Goal: Transaction & Acquisition: Obtain resource

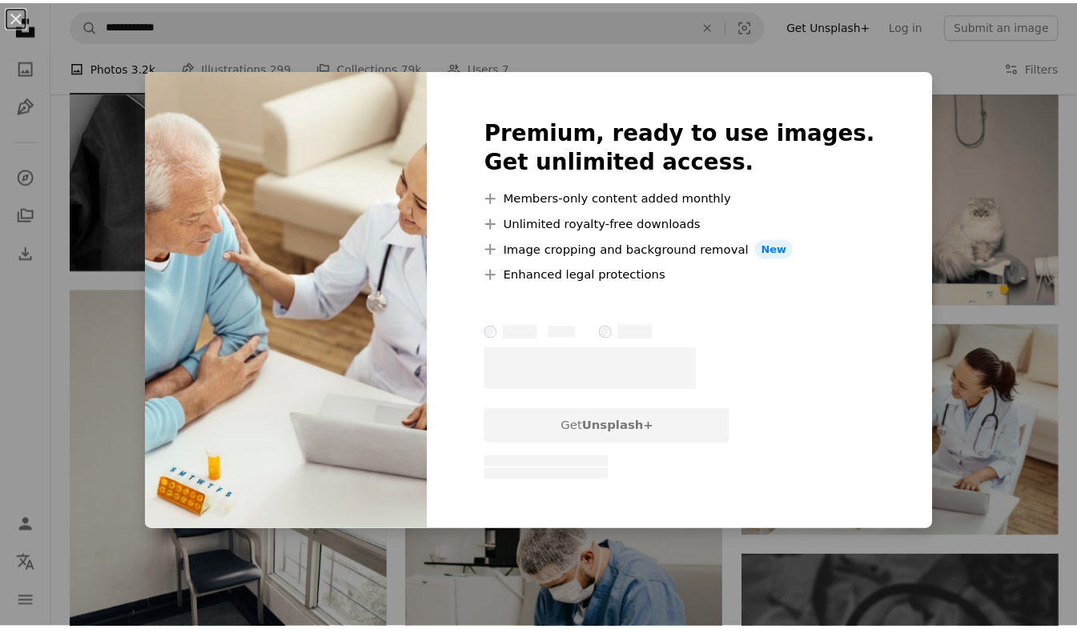
scroll to position [19919, 0]
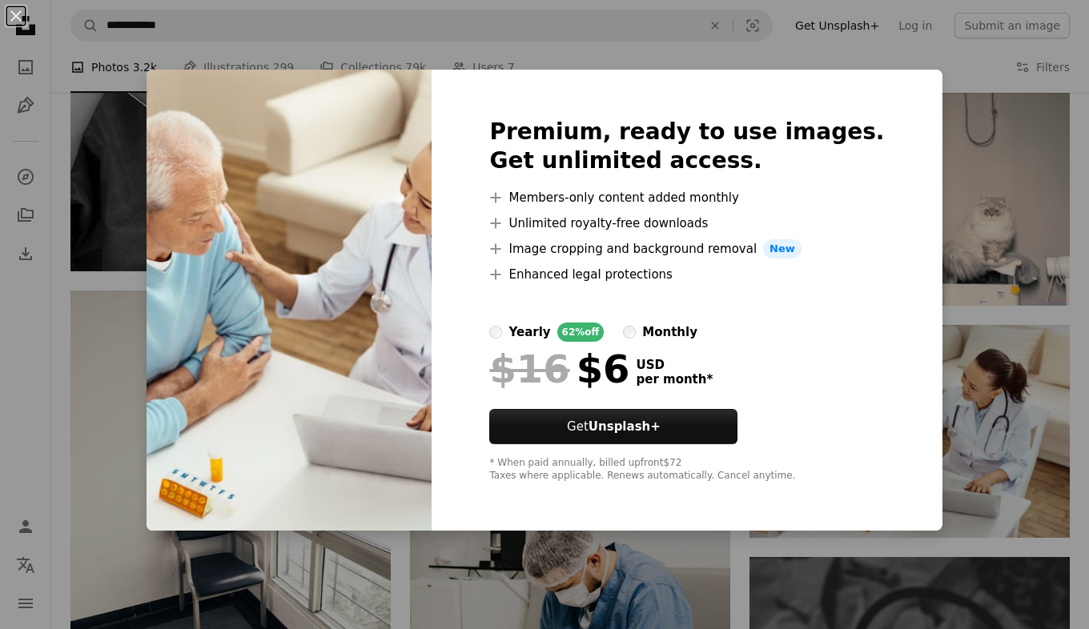
click at [968, 189] on div "An X shape Premium, ready to use images. Get unlimited access. A plus sign Memb…" at bounding box center [544, 314] width 1089 height 629
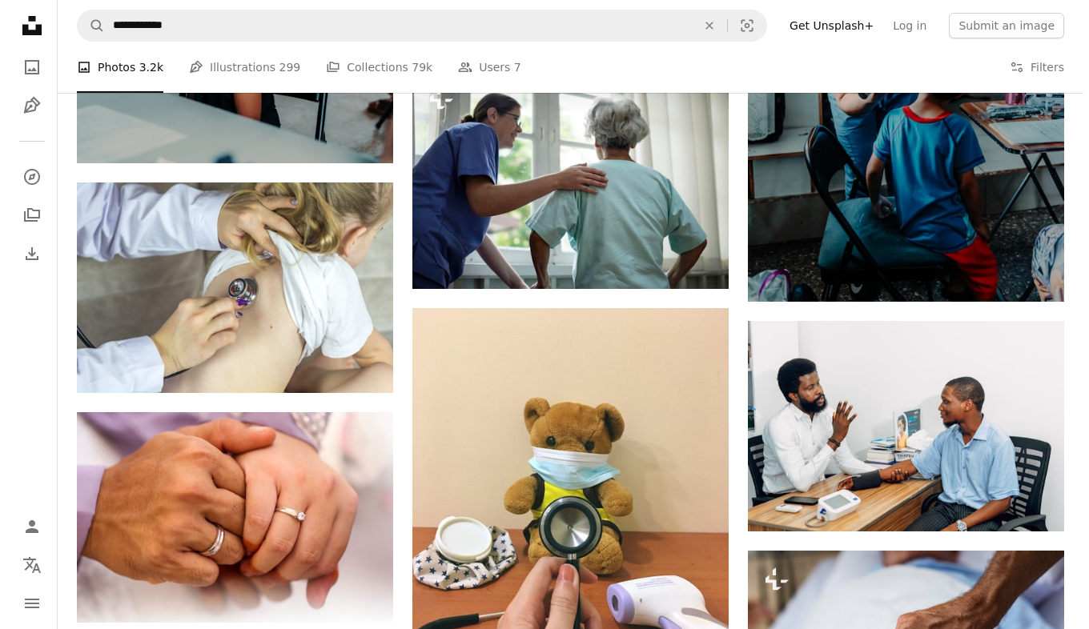
scroll to position [3170, 0]
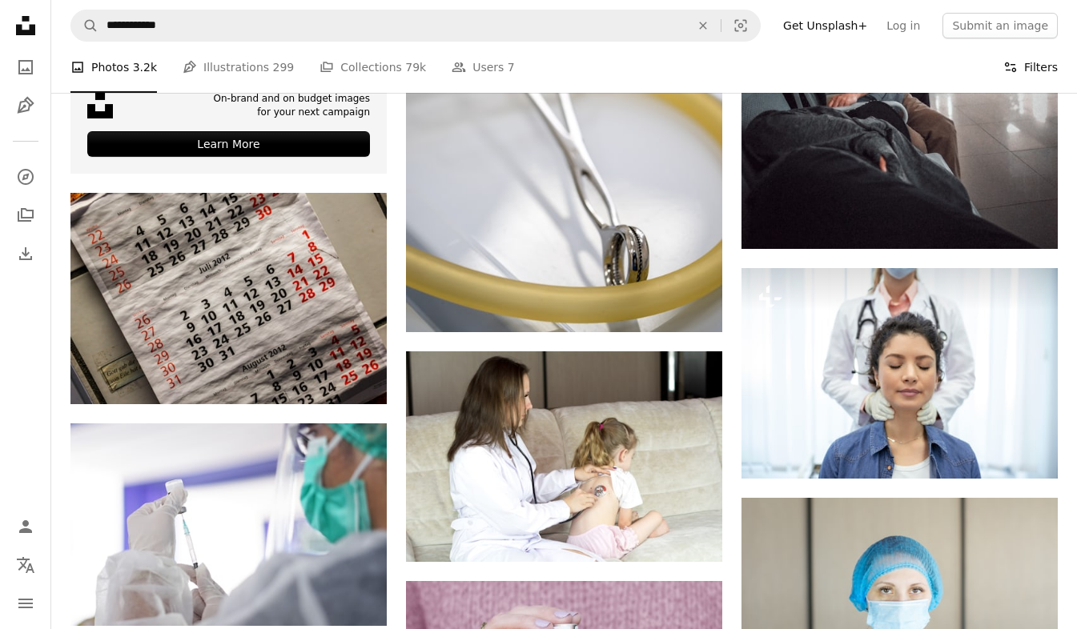
click at [1024, 61] on button "Filters Filters" at bounding box center [1030, 67] width 54 height 51
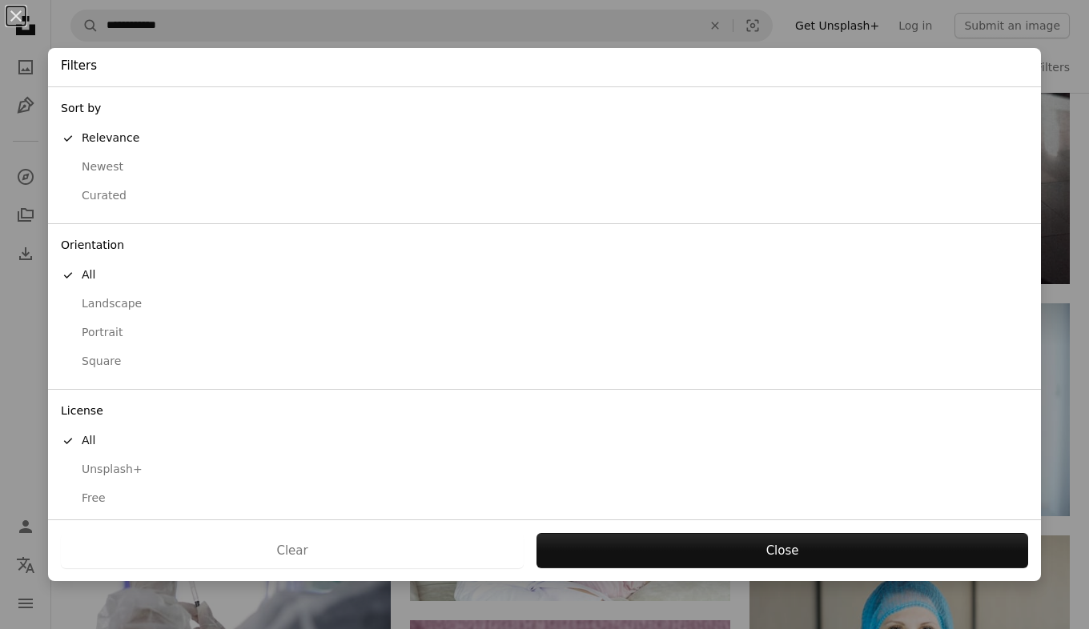
click at [93, 503] on div "Free" at bounding box center [544, 499] width 967 height 16
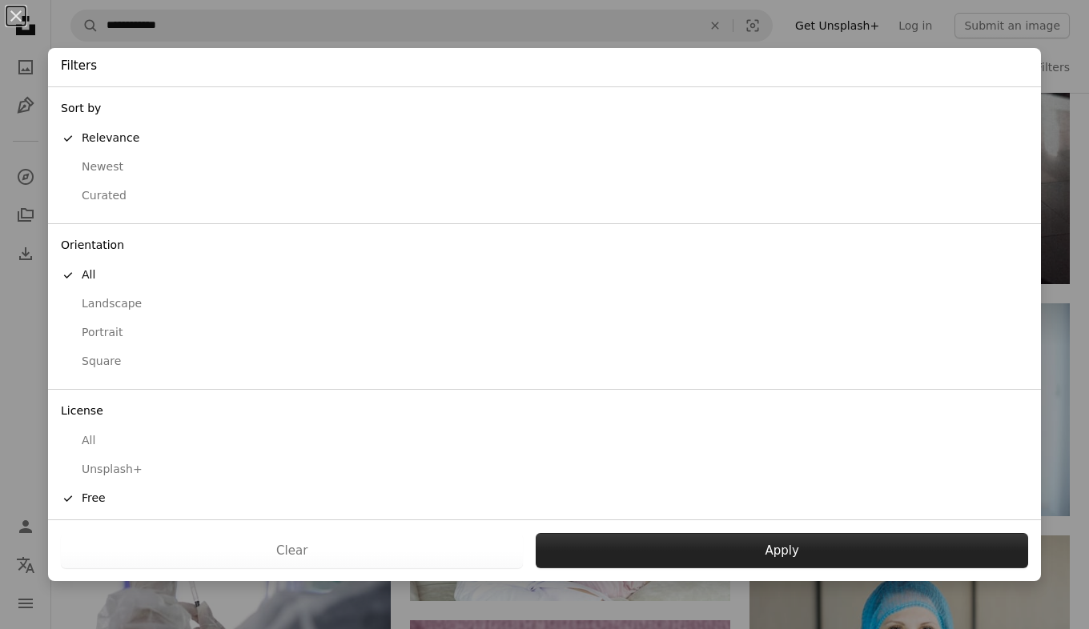
click at [765, 542] on button "Apply" at bounding box center [782, 550] width 492 height 35
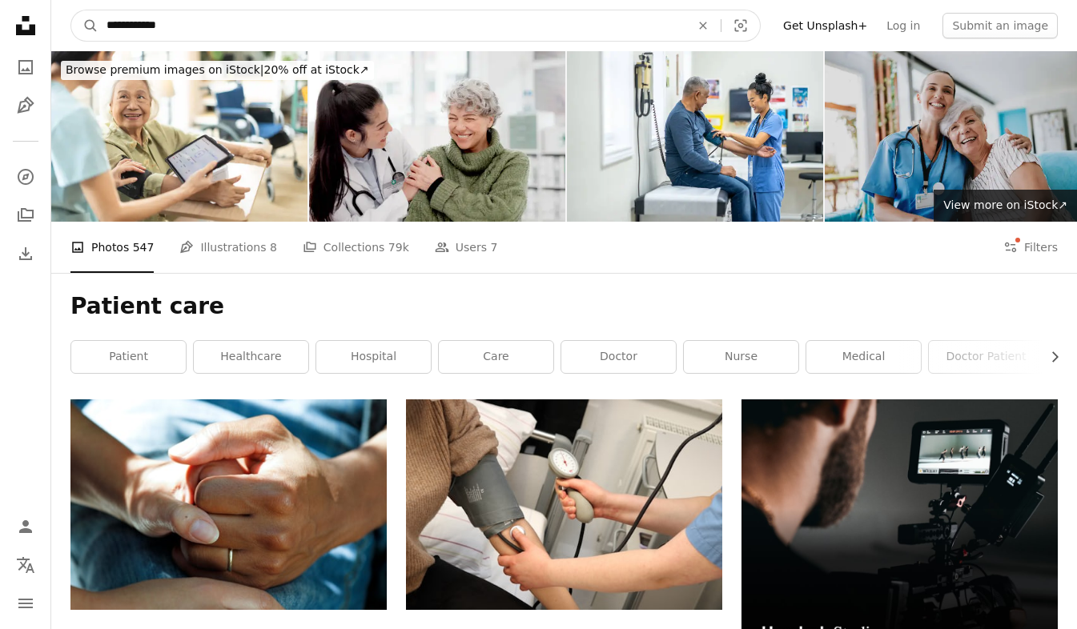
drag, startPoint x: 147, startPoint y: 25, endPoint x: 194, endPoint y: 32, distance: 47.0
click at [194, 32] on input "**********" at bounding box center [391, 25] width 587 height 30
type input "**********"
click at [71, 10] on button "A magnifying glass" at bounding box center [84, 25] width 27 height 30
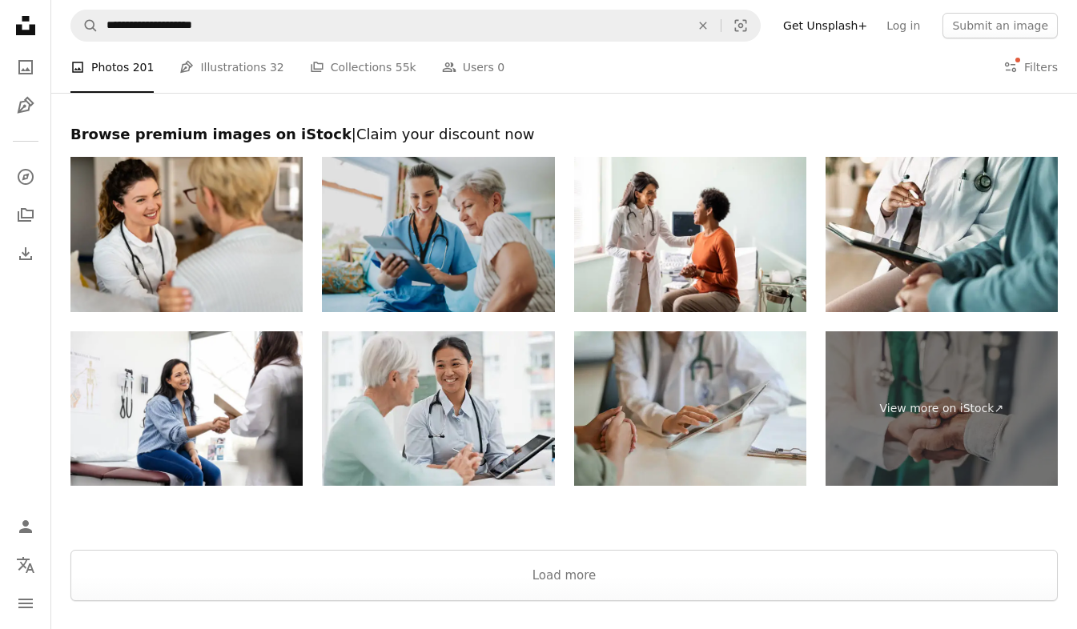
scroll to position [2843, 0]
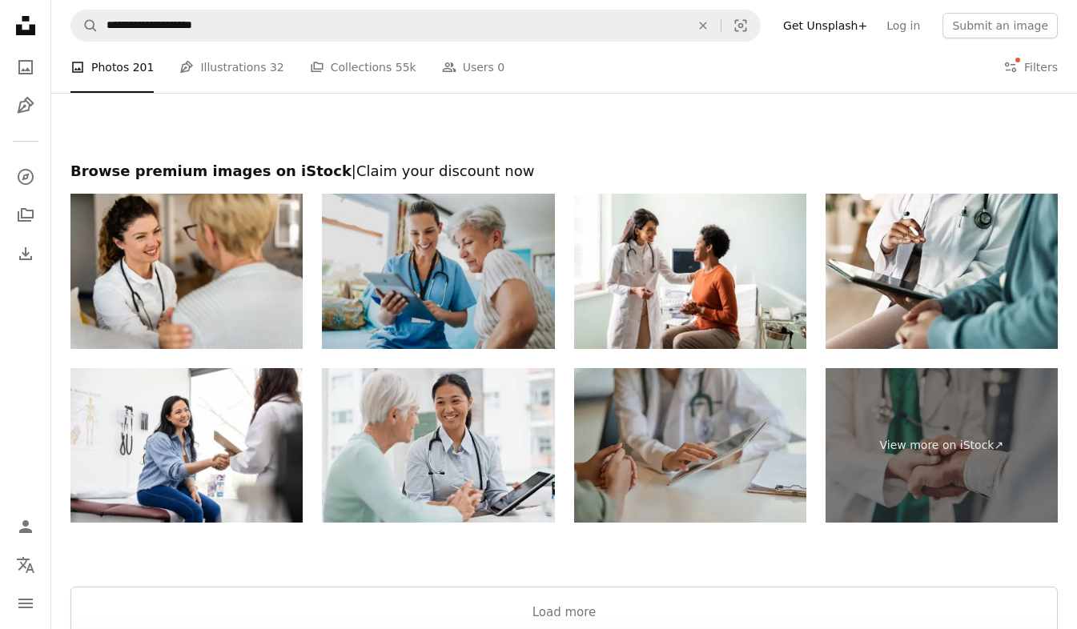
click at [733, 419] on img at bounding box center [690, 445] width 232 height 155
